Goal: Find specific page/section: Find specific page/section

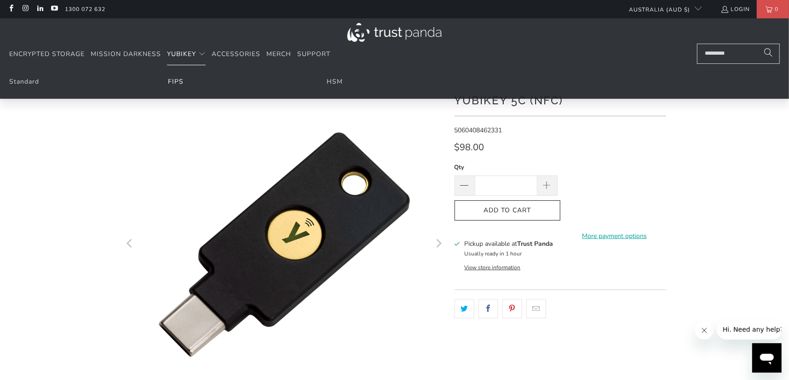
click at [172, 82] on link "FIPS" at bounding box center [176, 81] width 16 height 9
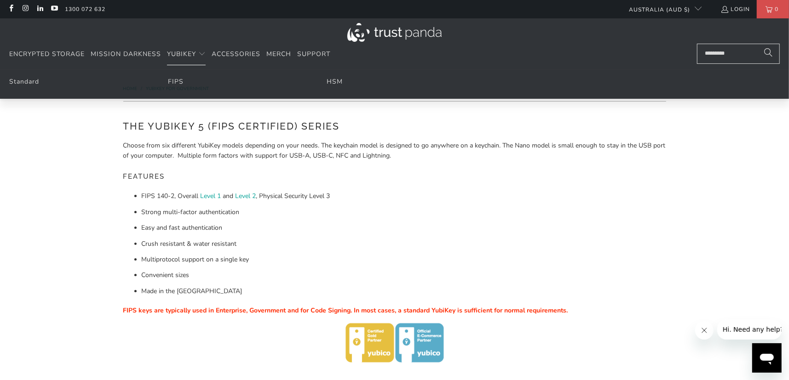
click at [330, 77] on li "HSM" at bounding box center [395, 82] width 136 height 10
click at [330, 82] on link "HSM" at bounding box center [335, 81] width 16 height 9
